Goal: Task Accomplishment & Management: Use online tool/utility

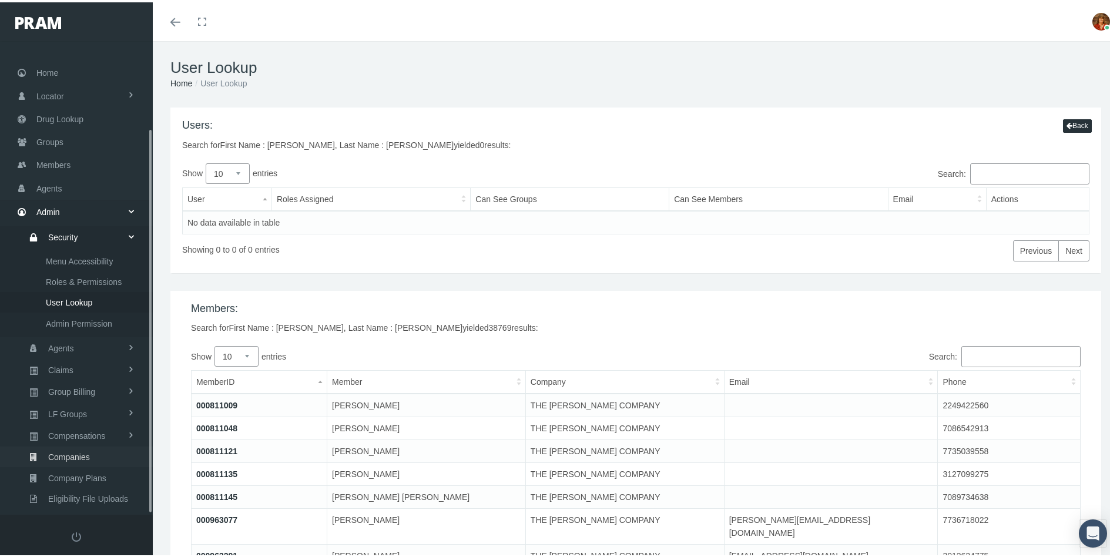
scroll to position [107, 0]
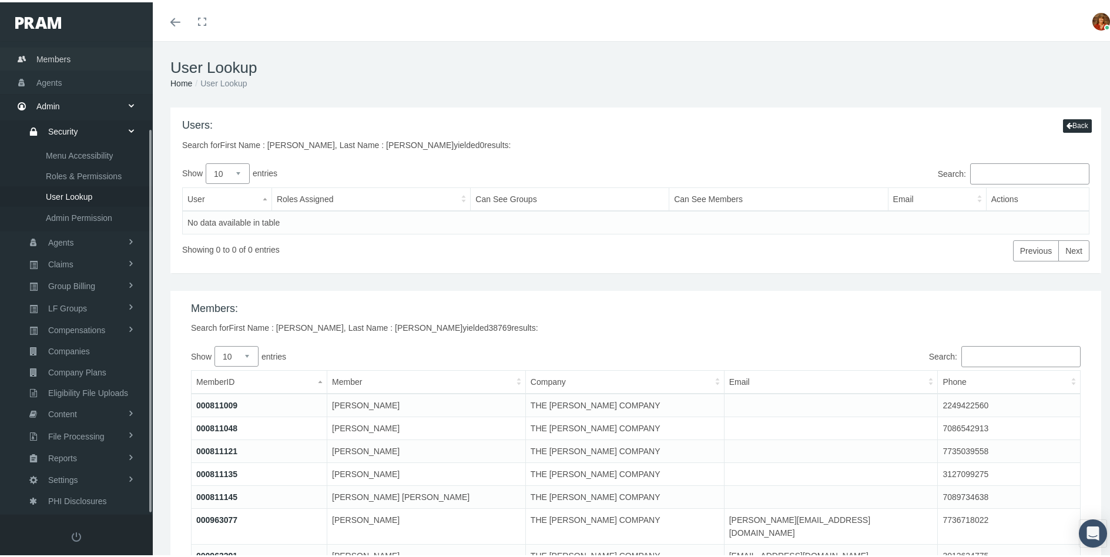
click at [51, 56] on span "Members" at bounding box center [53, 57] width 34 height 22
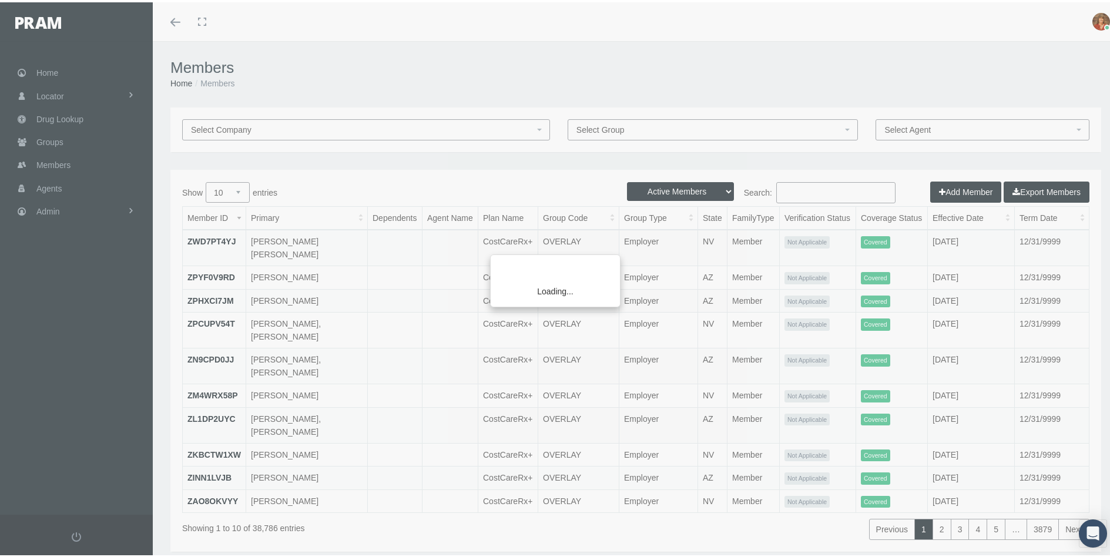
click at [47, 212] on div "Loading..." at bounding box center [555, 278] width 1110 height 557
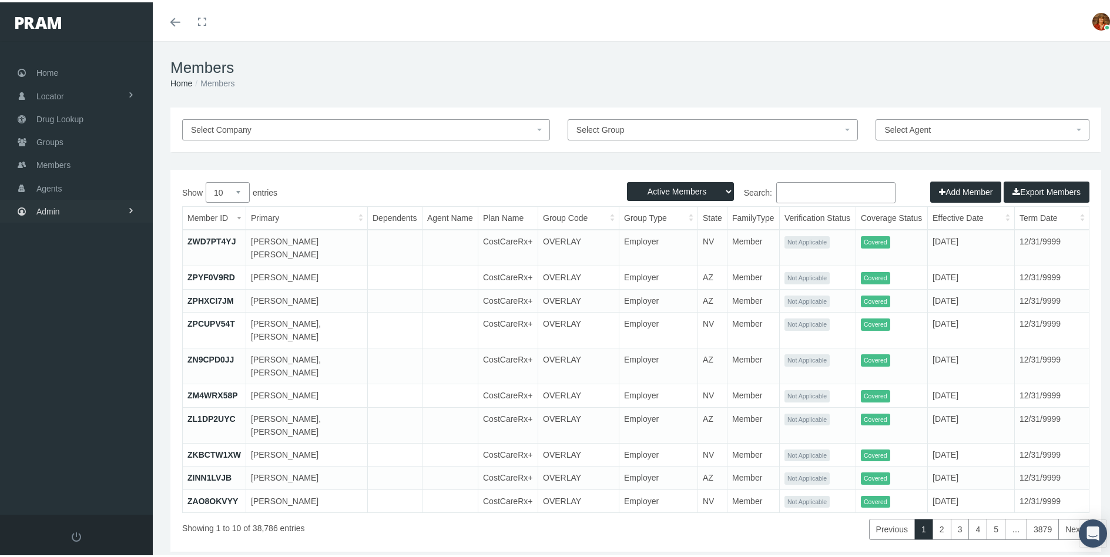
click at [51, 210] on span "Admin" at bounding box center [48, 209] width 24 height 22
click at [72, 465] on span "Reports" at bounding box center [62, 473] width 29 height 20
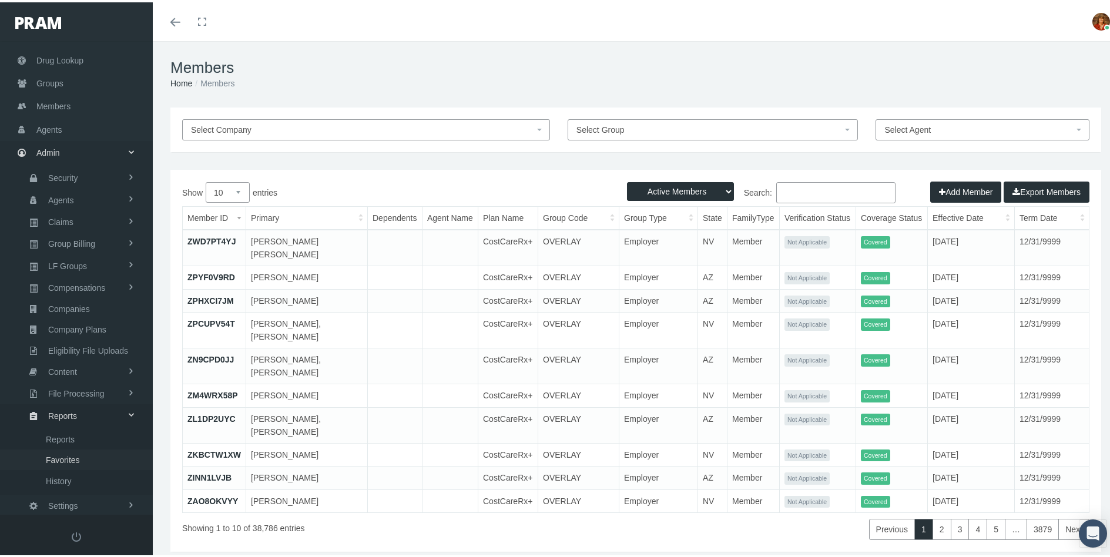
click at [69, 460] on span "Favorites" at bounding box center [63, 458] width 34 height 20
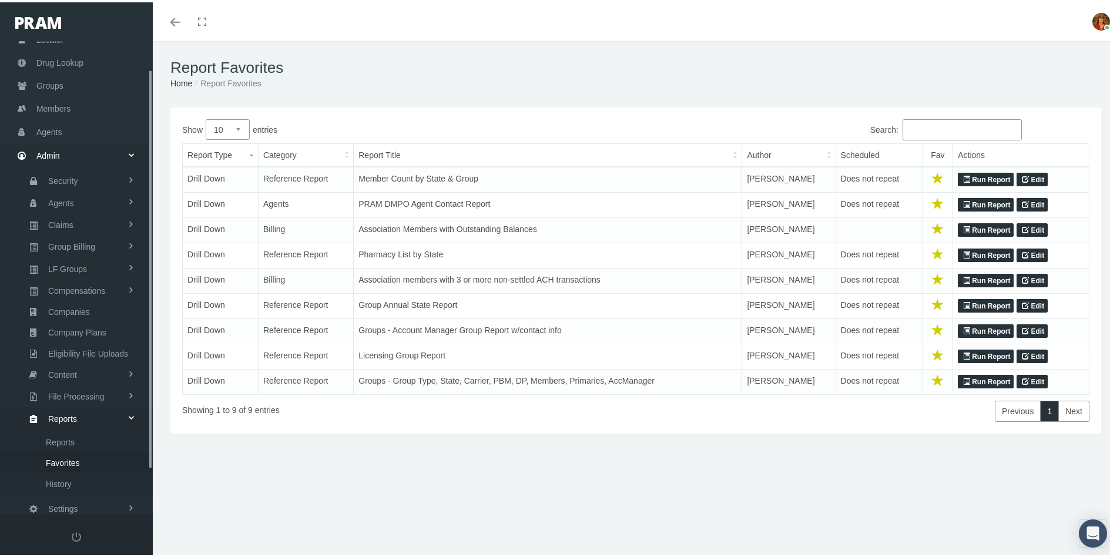
scroll to position [86, 0]
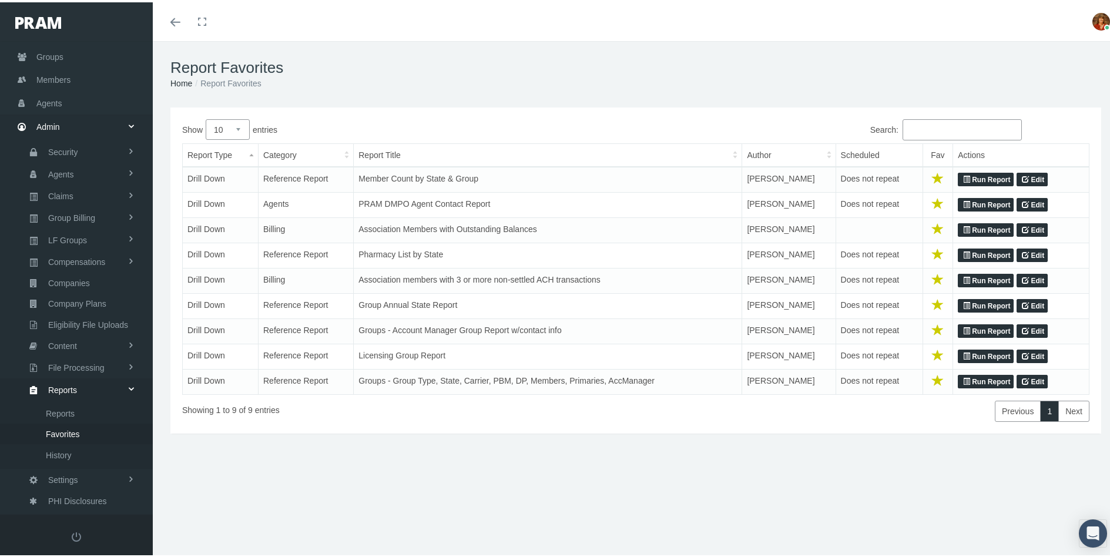
click at [980, 201] on link "Run Report" at bounding box center [986, 203] width 56 height 14
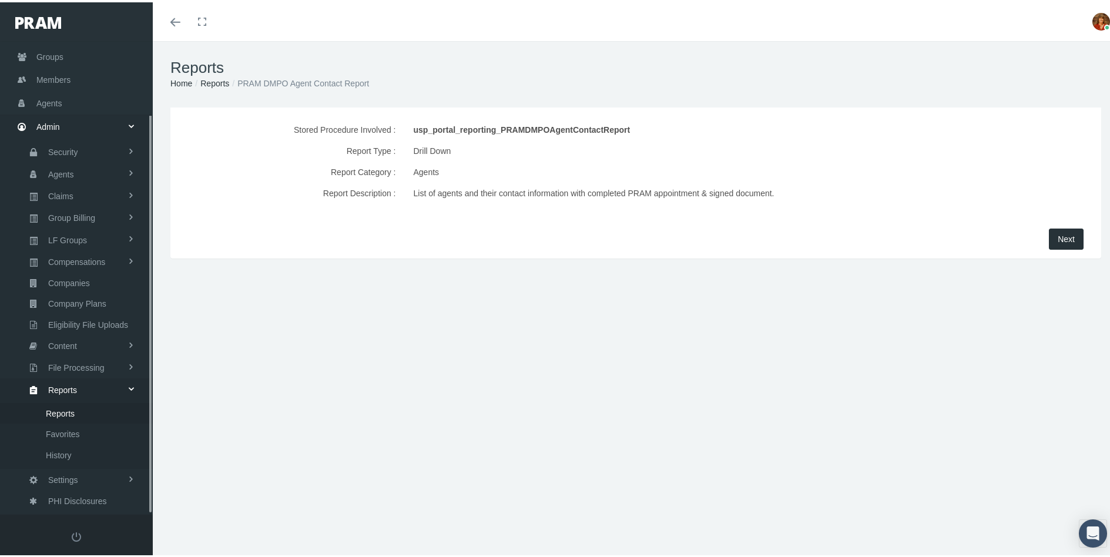
scroll to position [86, 0]
click at [1059, 239] on span "Next" at bounding box center [1066, 236] width 17 height 9
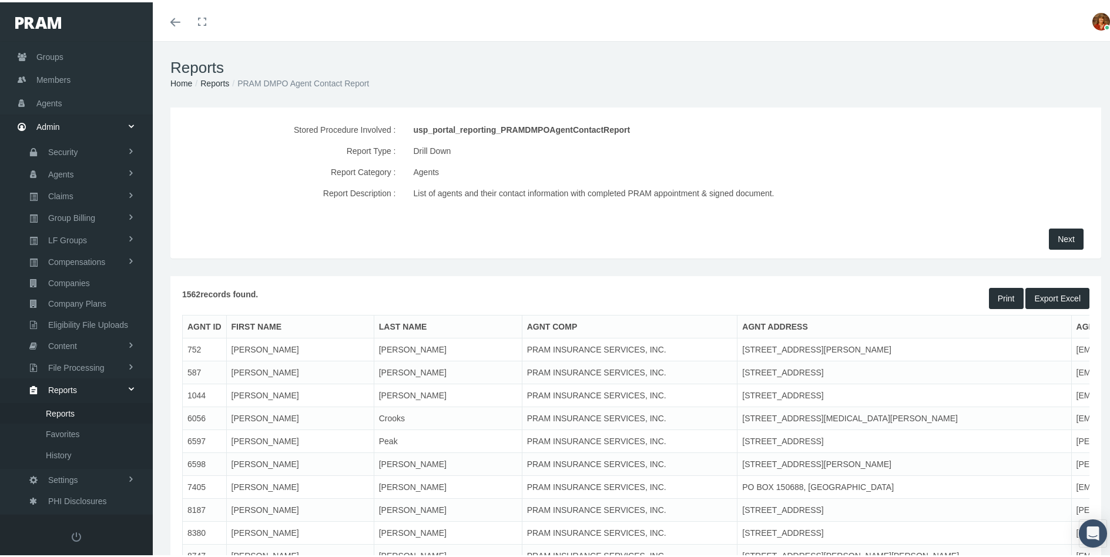
click at [1062, 295] on button "Export Excel" at bounding box center [1058, 296] width 64 height 21
